Goal: Task Accomplishment & Management: Use online tool/utility

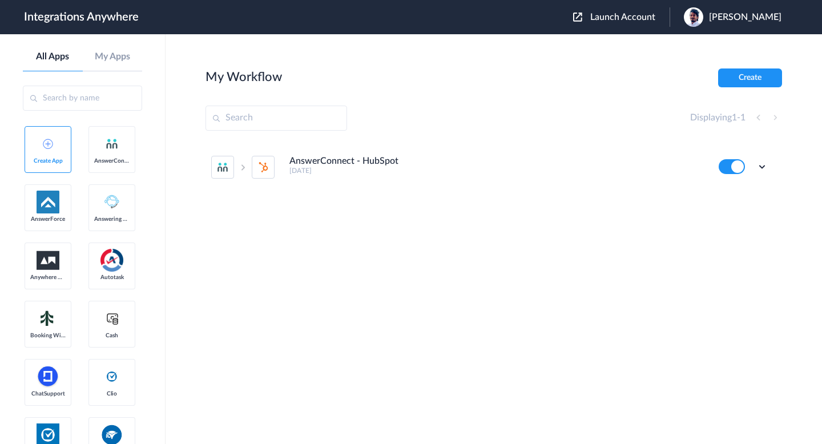
click at [631, 26] on div "Launch Account [PERSON_NAME] My Account Logout" at bounding box center [683, 16] width 220 height 19
click at [630, 9] on div "Launch Account [PERSON_NAME] My Account Logout" at bounding box center [683, 16] width 220 height 19
click at [627, 27] on header "Integrations Anywhere Launch Account [PERSON_NAME] My Account Logout" at bounding box center [411, 17] width 822 height 34
click at [630, 23] on div "Launch Account [PERSON_NAME] My Account Logout" at bounding box center [683, 16] width 220 height 19
click at [634, 19] on span "Launch Account" at bounding box center [622, 17] width 65 height 9
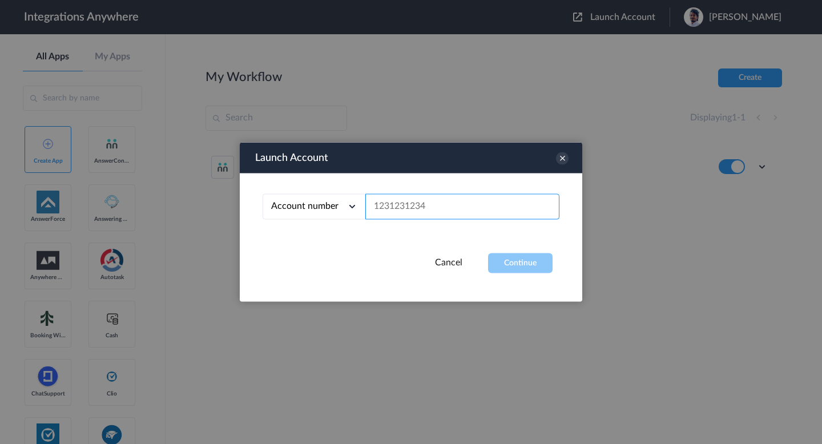
click at [396, 209] on input "text" at bounding box center [462, 207] width 194 height 26
paste input "8776460170"
type input "8776460170"
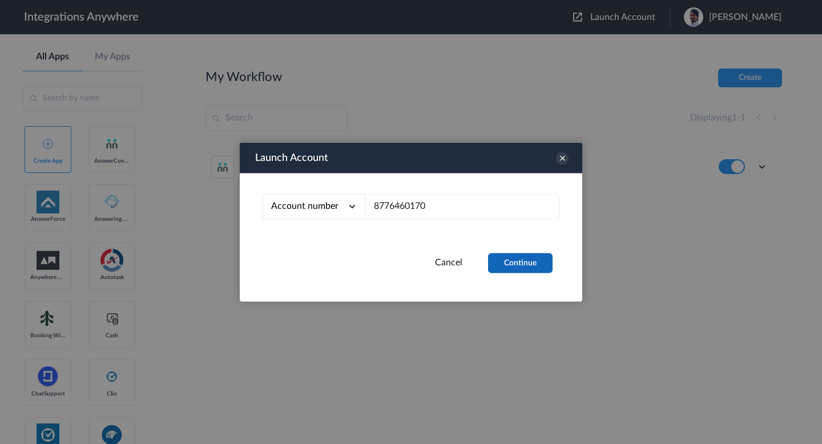
click at [511, 259] on button "Continue" at bounding box center [520, 263] width 65 height 20
